Goal: Check status: Check status

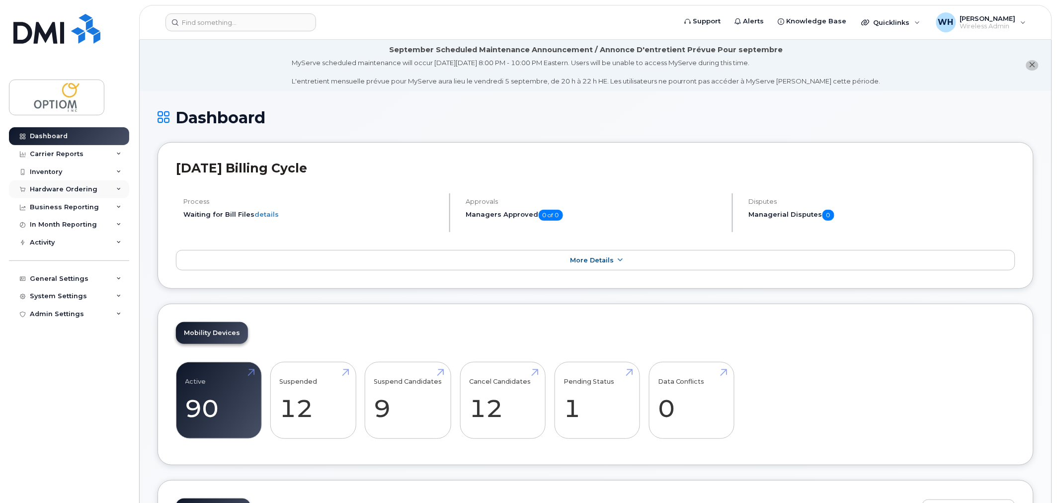
click at [56, 187] on div "Hardware Ordering" at bounding box center [64, 189] width 68 height 8
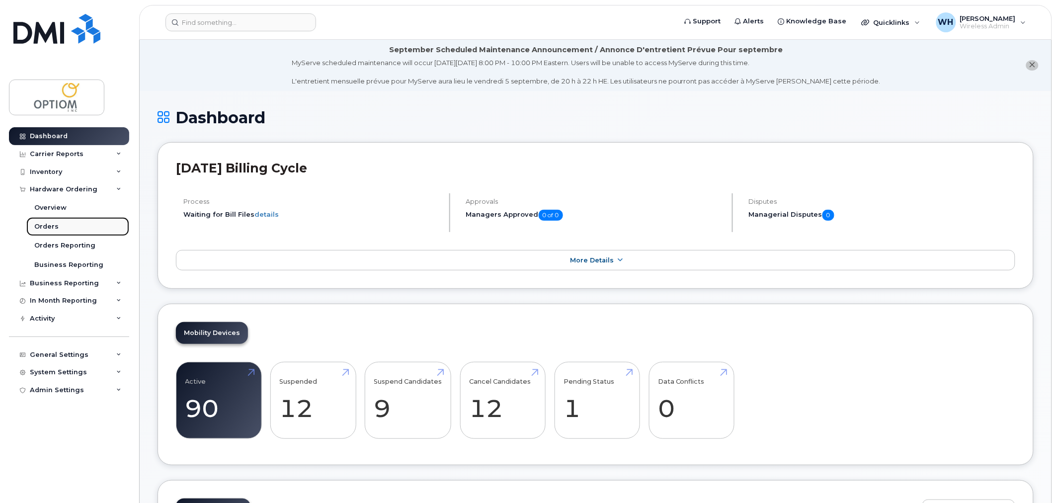
click at [60, 230] on link "Orders" at bounding box center [77, 226] width 103 height 19
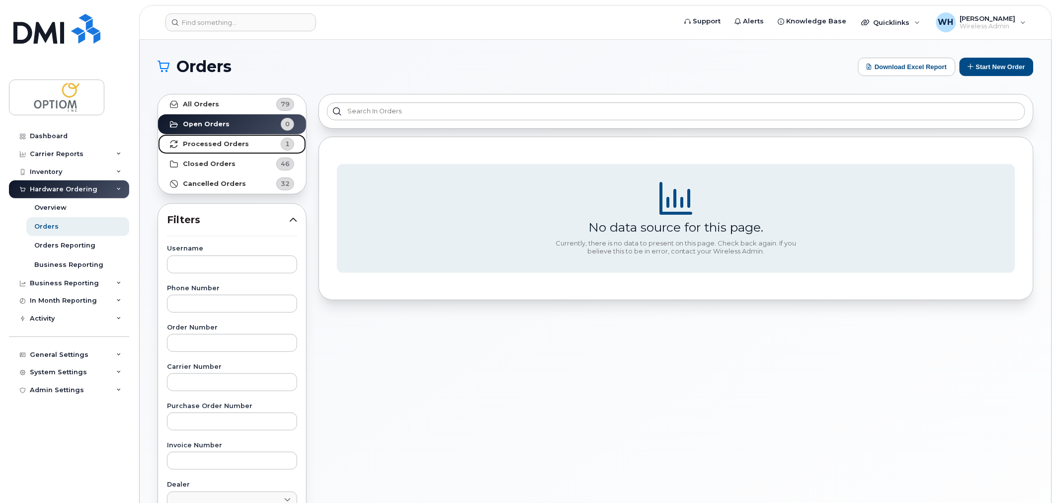
click at [224, 147] on strong "Processed Orders" at bounding box center [216, 144] width 66 height 8
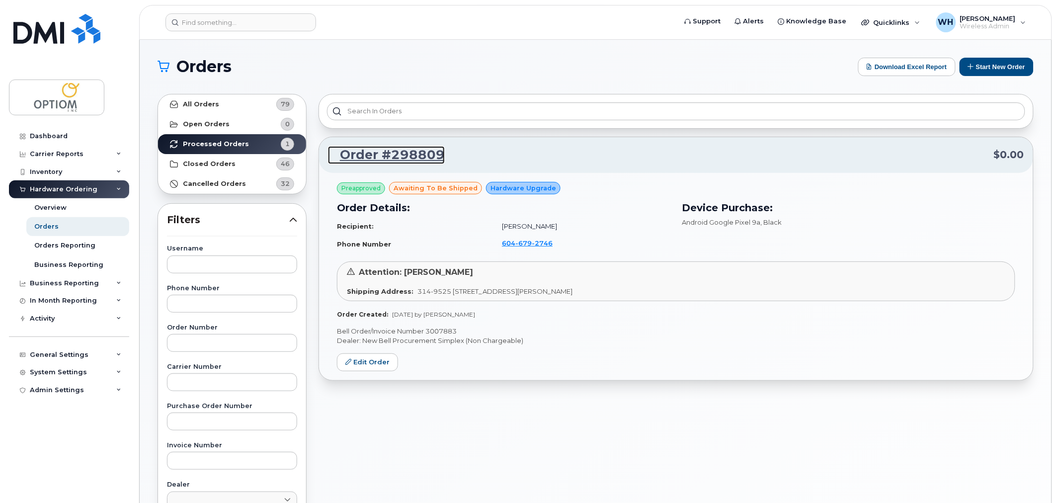
click at [405, 153] on link "Order #298809" at bounding box center [386, 155] width 117 height 18
